Goal: Find specific page/section: Find specific page/section

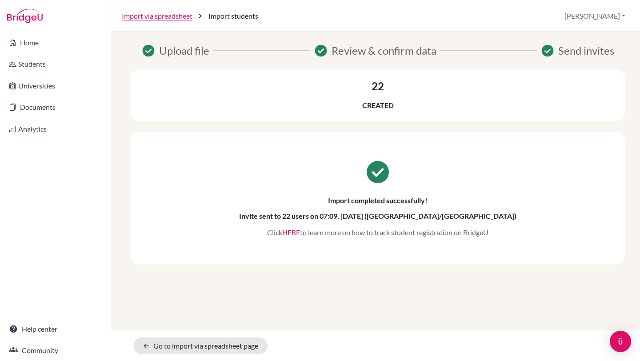
click at [295, 230] on link "HERE" at bounding box center [291, 232] width 18 height 8
click at [26, 60] on link "Students" at bounding box center [55, 64] width 107 height 18
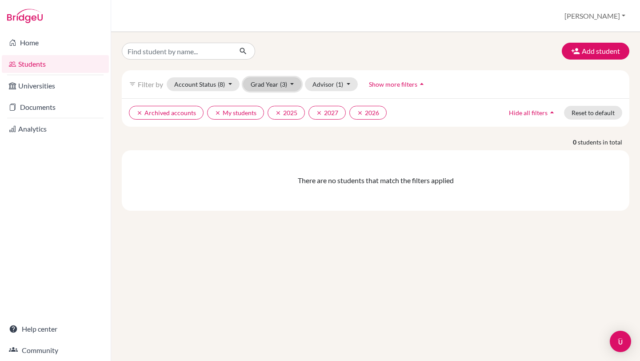
click at [260, 83] on button "Grad Year (3)" at bounding box center [272, 84] width 59 height 14
click at [268, 122] on span "2026" at bounding box center [262, 117] width 16 height 11
click at [265, 84] on button "Grad Year (2)" at bounding box center [272, 84] width 59 height 14
click at [263, 115] on span "2026" at bounding box center [262, 117] width 16 height 11
click at [213, 48] on input "Find student by name..." at bounding box center [177, 51] width 110 height 17
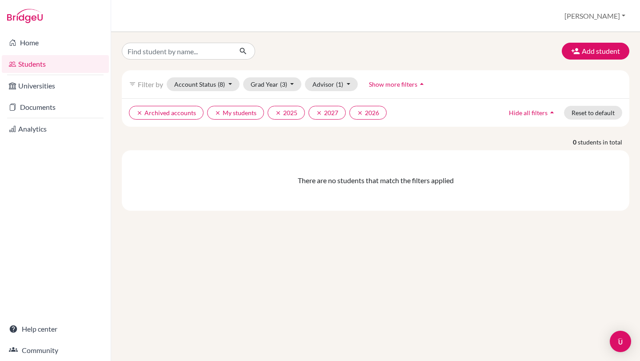
click at [286, 40] on div "Add student filter_list Filter by Account Status (8) Active accounts Archived a…" at bounding box center [375, 196] width 529 height 329
